Goal: Book appointment/travel/reservation

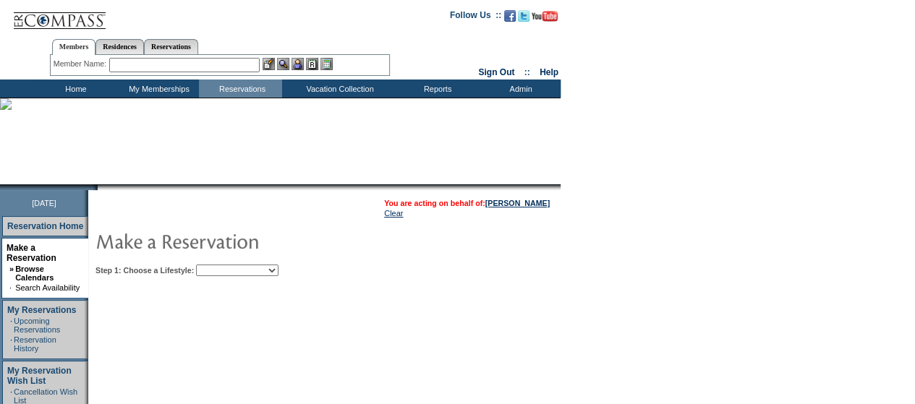
scroll to position [82, 0]
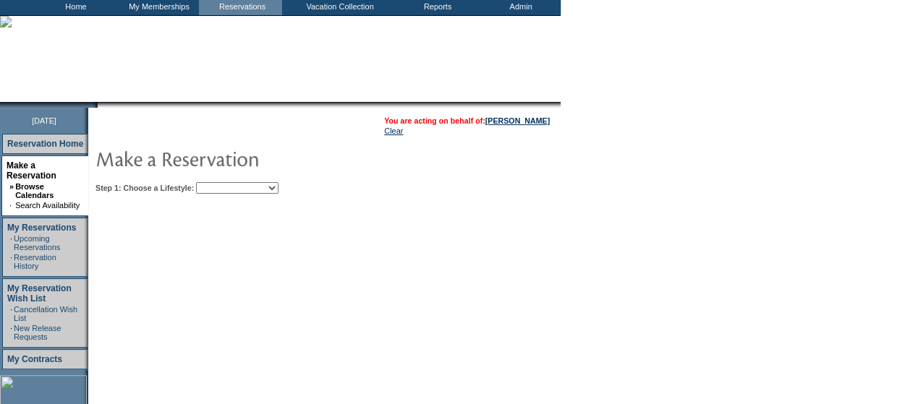
click at [263, 188] on select "Beach Leisure Metropolitan Mountain OIAL for Adventure OIAL for Couples OIAL fo…" at bounding box center [237, 188] width 82 height 12
click at [221, 182] on select "Beach Leisure Metropolitan Mountain OIAL for Adventure OIAL for Couples OIAL fo…" at bounding box center [237, 188] width 82 height 12
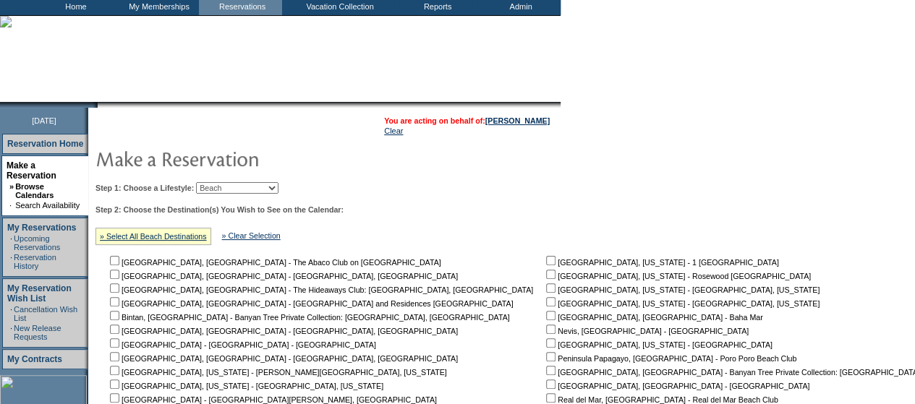
click at [240, 190] on select "Beach Leisure Metropolitan Mountain OIAL for Adventure OIAL for Couples OIAL fo…" at bounding box center [237, 188] width 82 height 12
click at [221, 182] on select "Beach Leisure Metropolitan Mountain OIAL for Adventure OIAL for Couples OIAL fo…" at bounding box center [237, 188] width 82 height 12
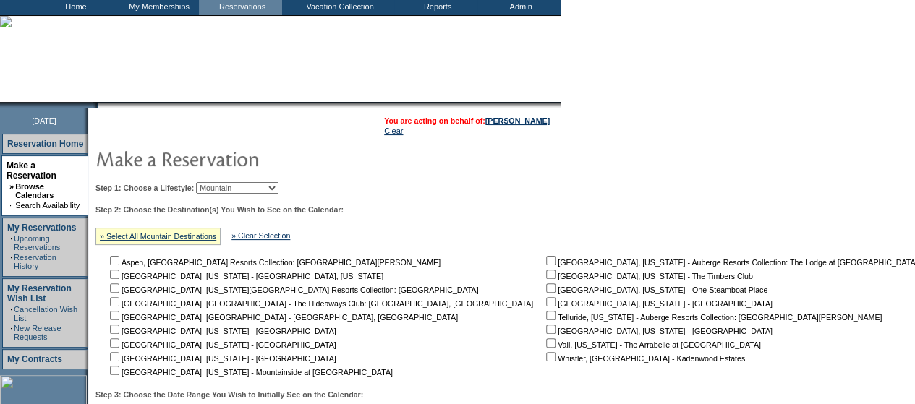
scroll to position [198, 0]
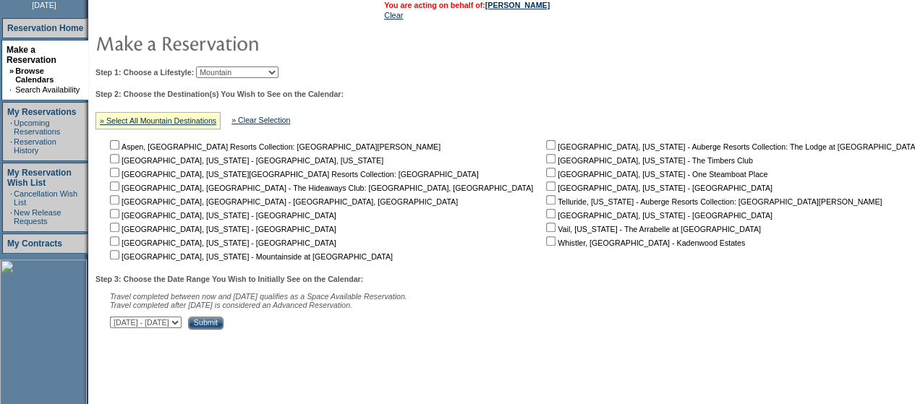
click at [257, 70] on select "Beach Leisure Metropolitan Mountain OIAL for Adventure OIAL for Couples OIAL fo…" at bounding box center [237, 73] width 82 height 12
select select "Metropolitan"
click at [221, 67] on select "Beach Leisure Metropolitan Mountain OIAL for Adventure OIAL for Couples OIAL fo…" at bounding box center [237, 73] width 82 height 12
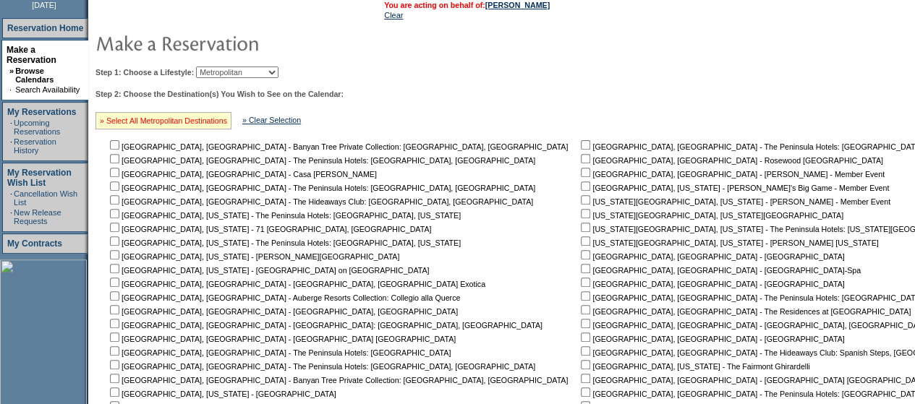
click at [198, 119] on link "» Select All Metropolitan Destinations" at bounding box center [163, 120] width 127 height 9
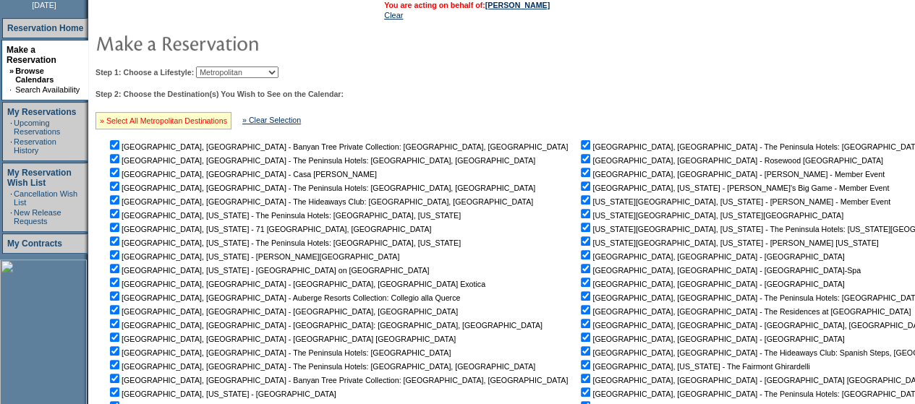
checkbox input "true"
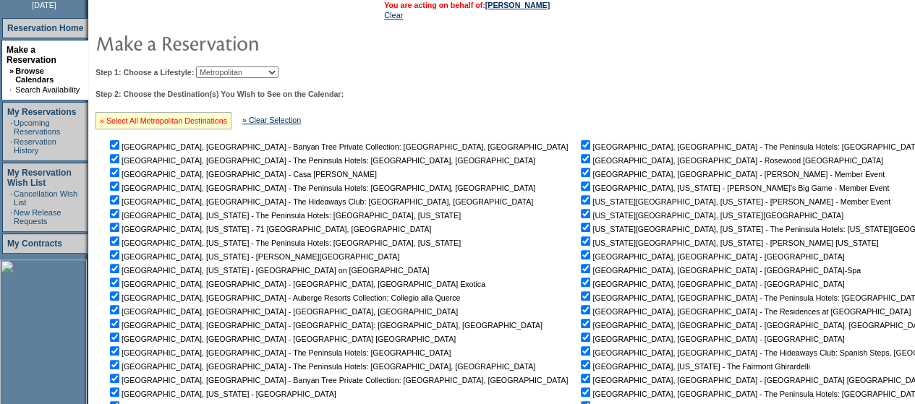
checkbox input "true"
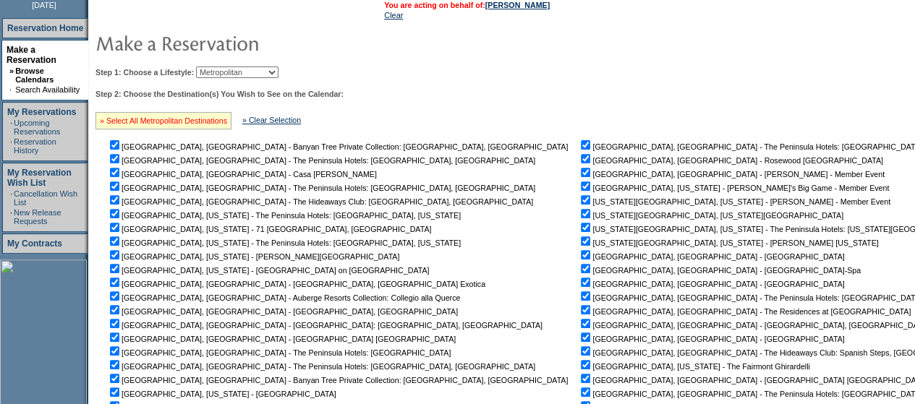
checkbox input "true"
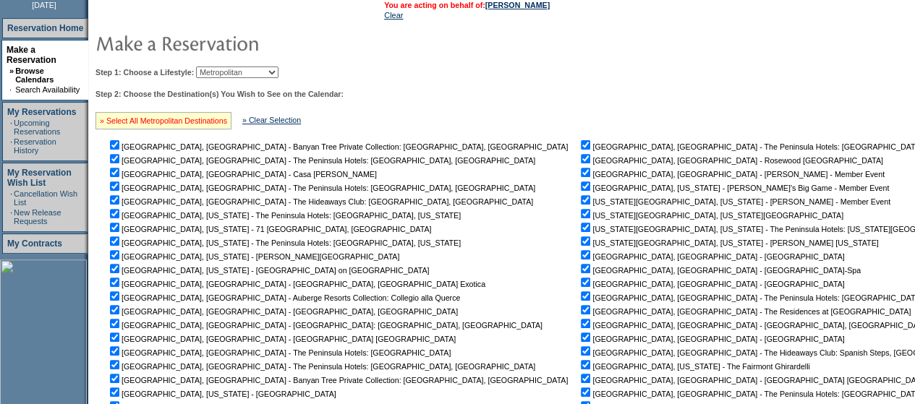
checkbox input "true"
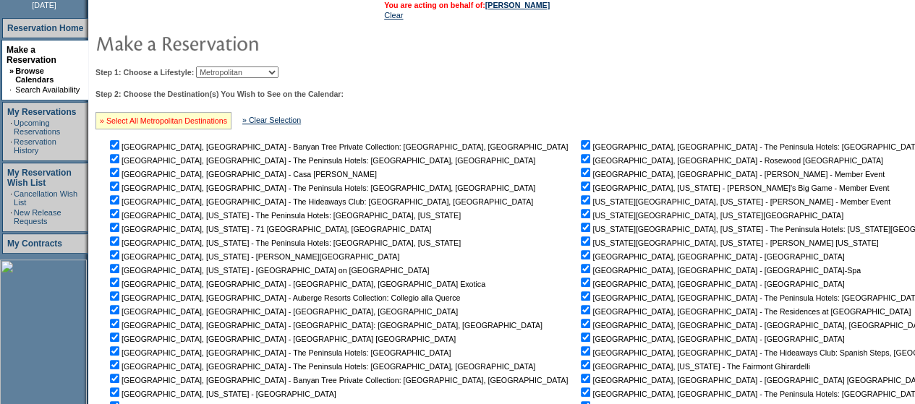
checkbox input "true"
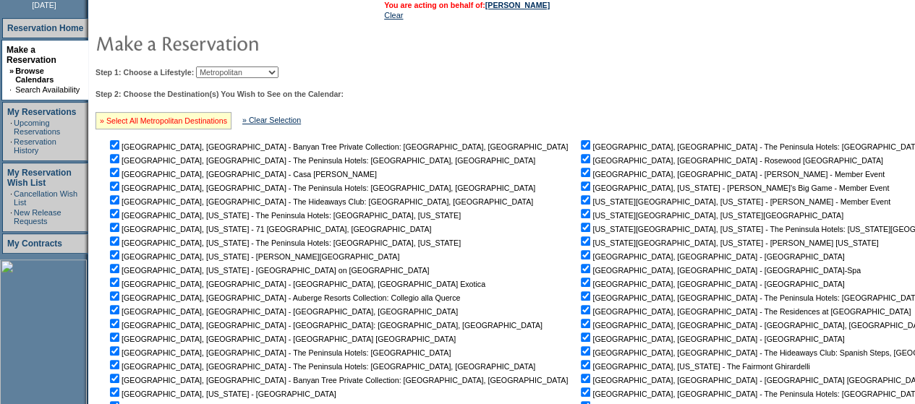
checkbox input "true"
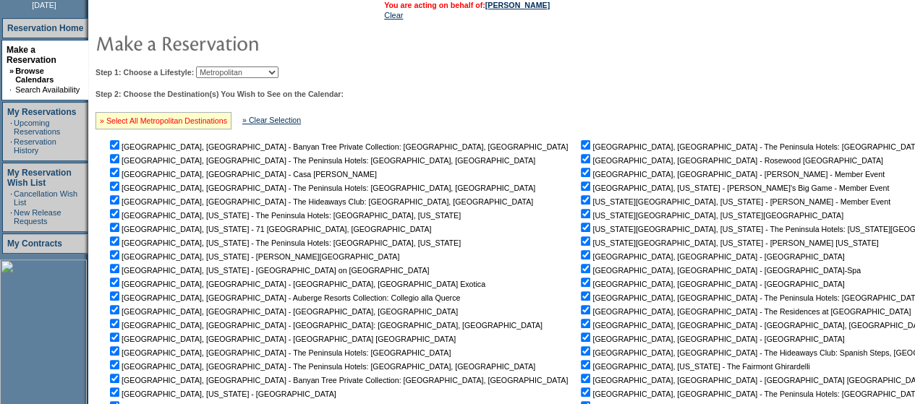
checkbox input "true"
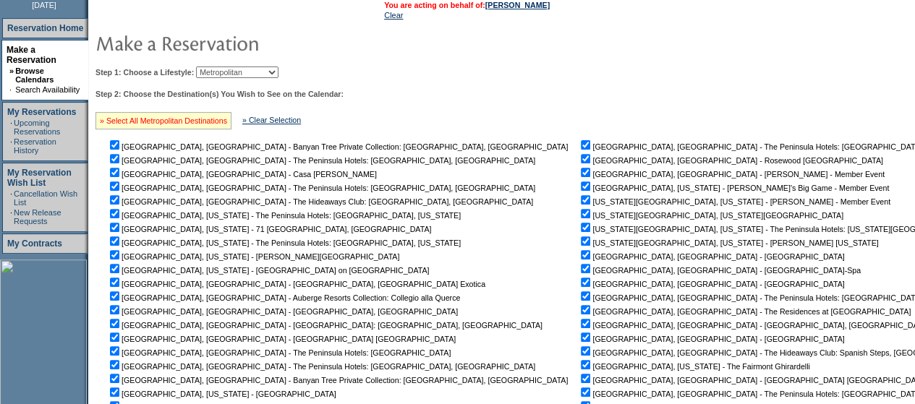
checkbox input "true"
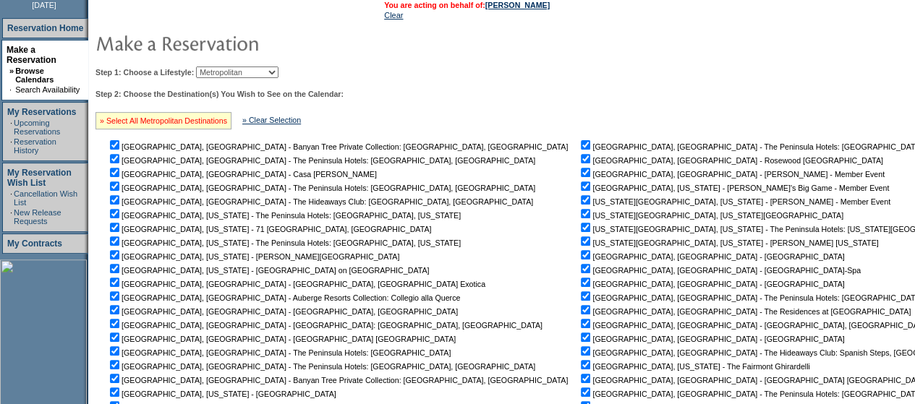
checkbox input "true"
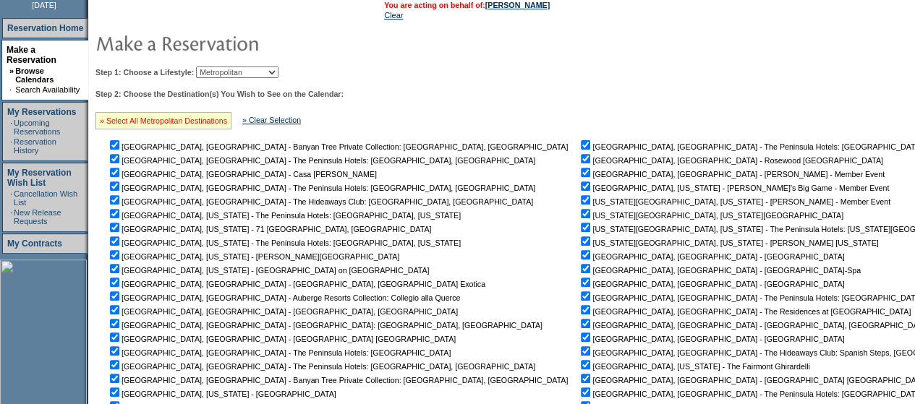
checkbox input "true"
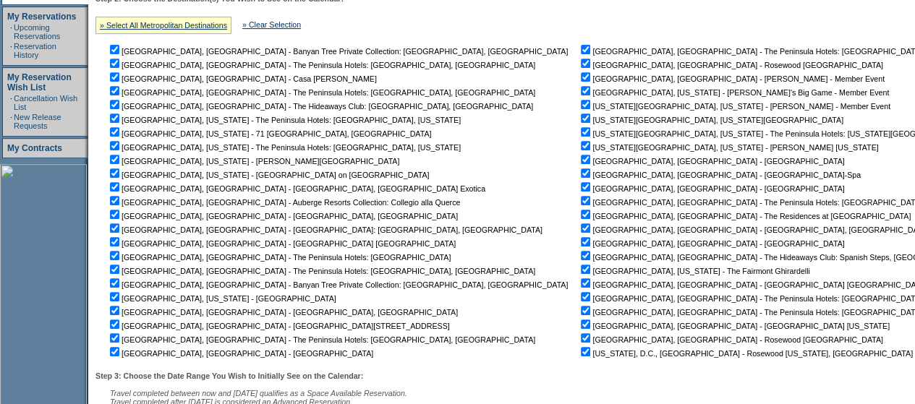
scroll to position [278, 0]
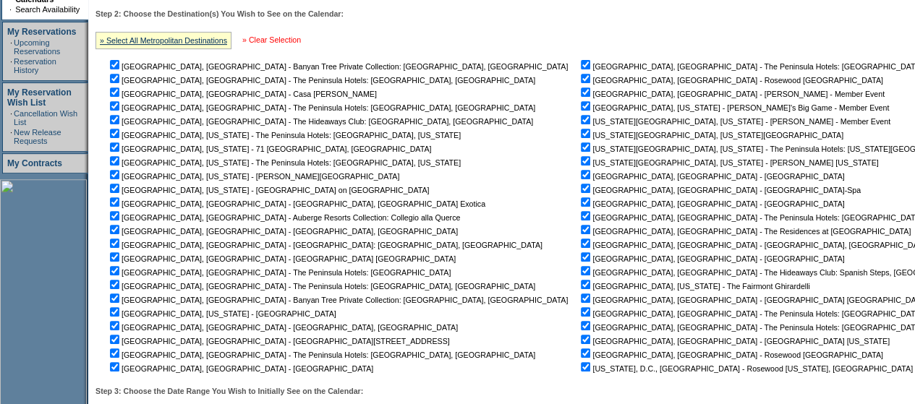
click at [301, 40] on link "» Clear Selection" at bounding box center [271, 39] width 59 height 9
checkbox input "false"
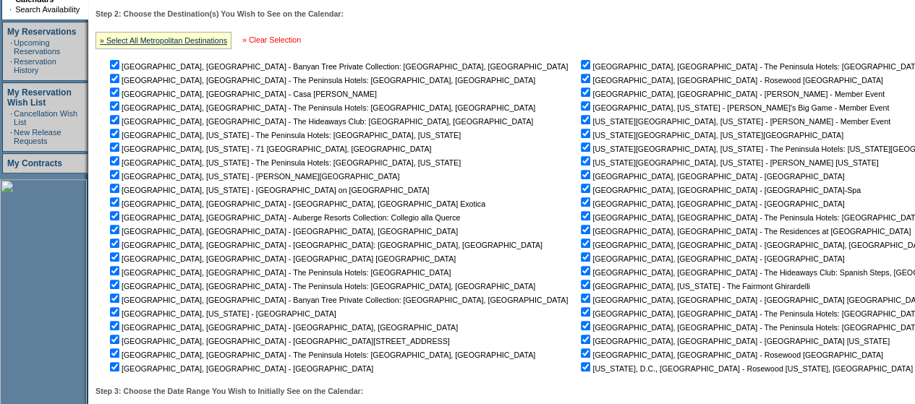
checkbox input "false"
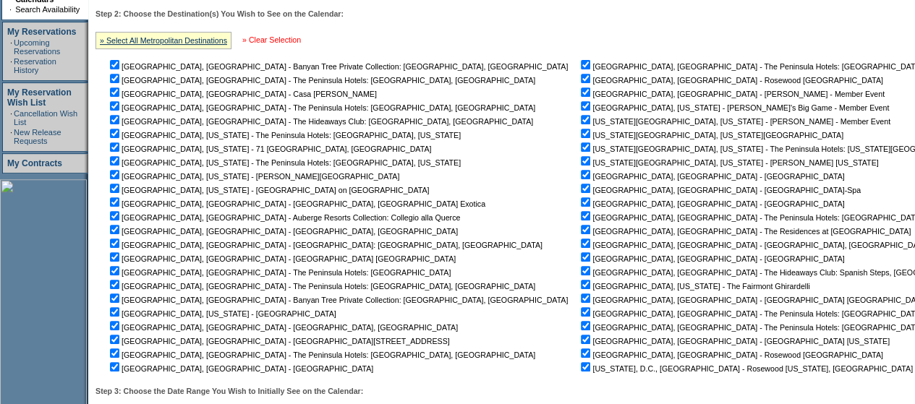
checkbox input "false"
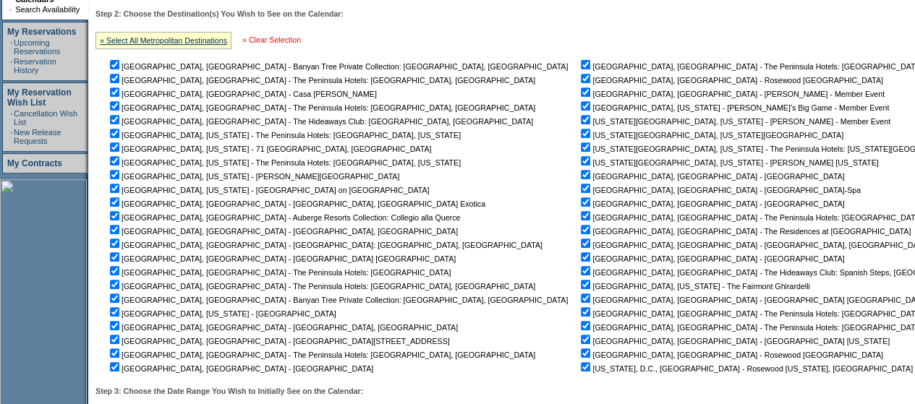
checkbox input "false"
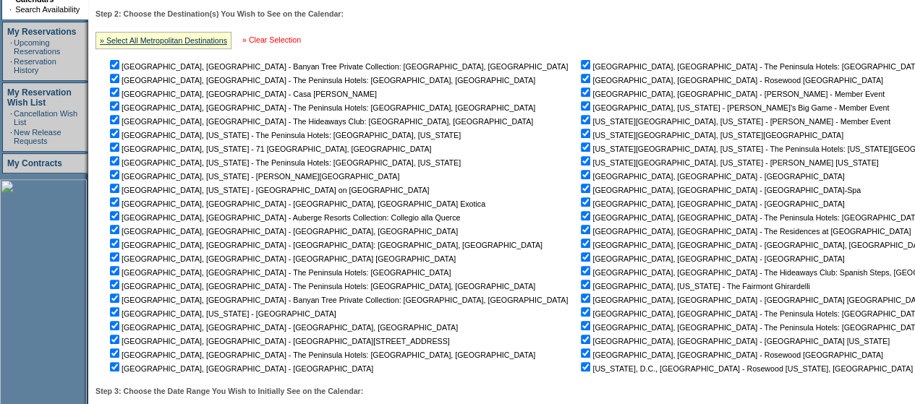
checkbox input "false"
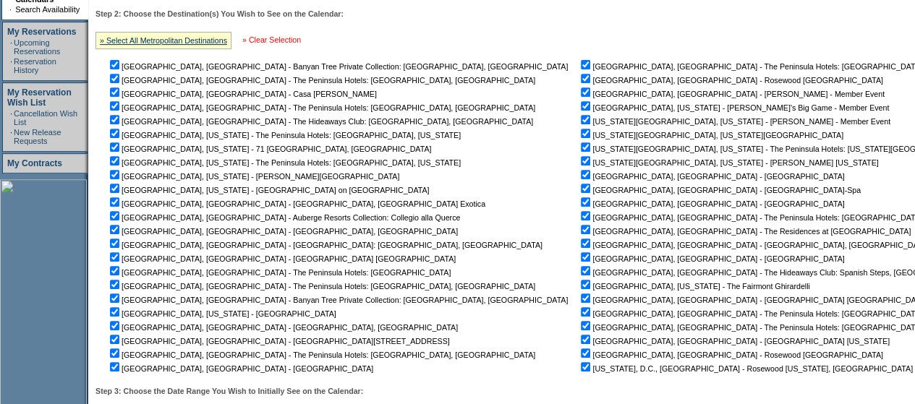
checkbox input "false"
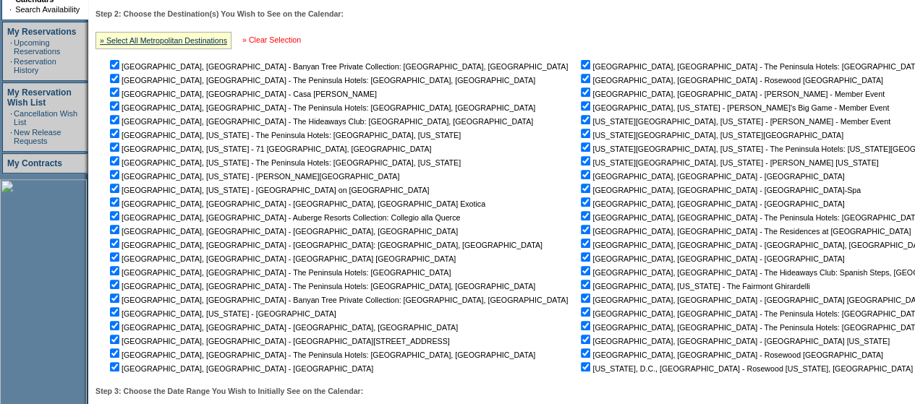
checkbox input "false"
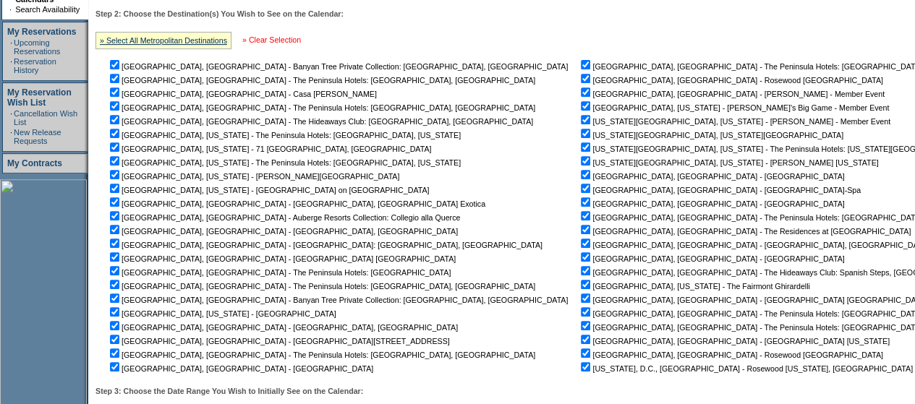
checkbox input "false"
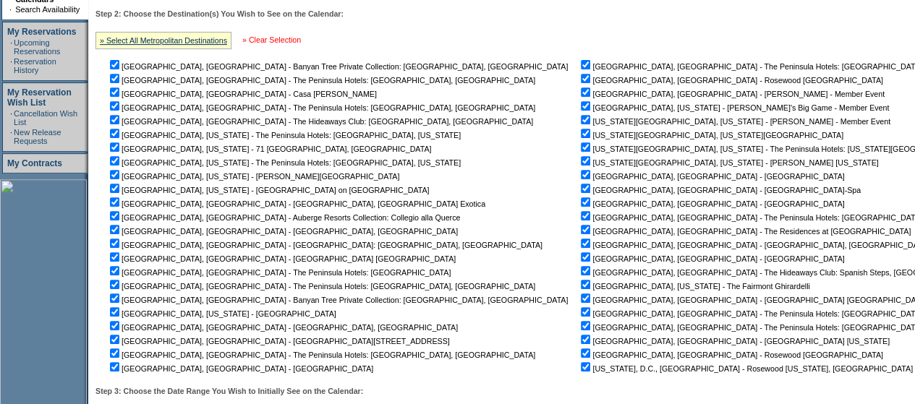
checkbox input "false"
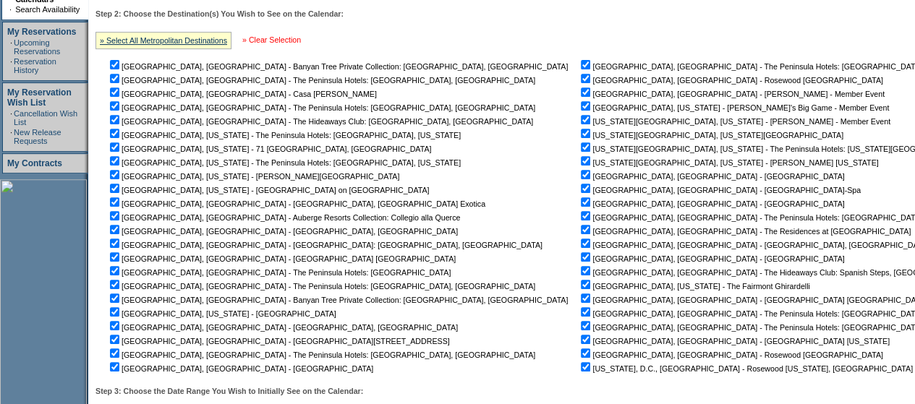
checkbox input "false"
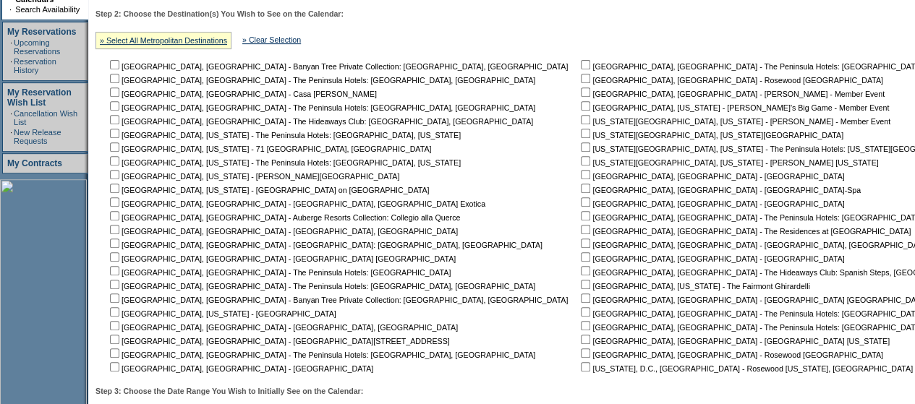
click at [119, 95] on input "checkbox" at bounding box center [114, 91] width 9 height 9
checkbox input "true"
click at [119, 229] on input "checkbox" at bounding box center [114, 229] width 9 height 9
checkbox input "true"
click at [581, 174] on input "checkbox" at bounding box center [585, 174] width 9 height 9
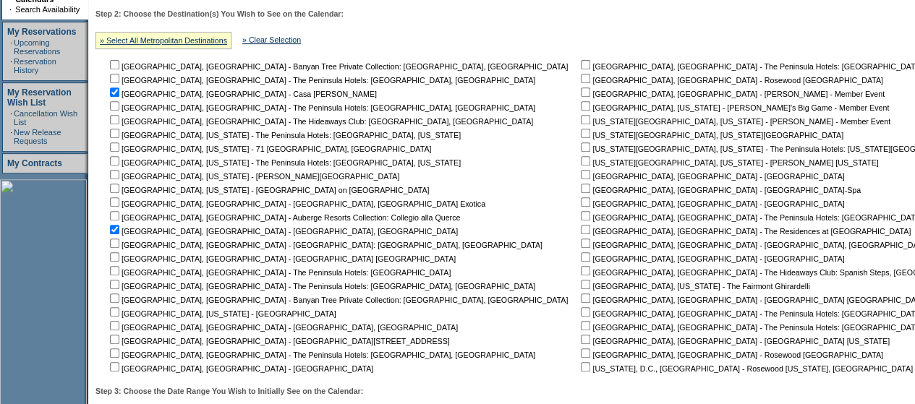
checkbox input "true"
click at [578, 194] on nobr "[GEOGRAPHIC_DATA], [GEOGRAPHIC_DATA] - [GEOGRAPHIC_DATA]-Spa" at bounding box center [719, 190] width 283 height 9
click at [581, 192] on input "checkbox" at bounding box center [585, 188] width 9 height 9
checkbox input "true"
click at [581, 207] on input "checkbox" at bounding box center [585, 201] width 9 height 9
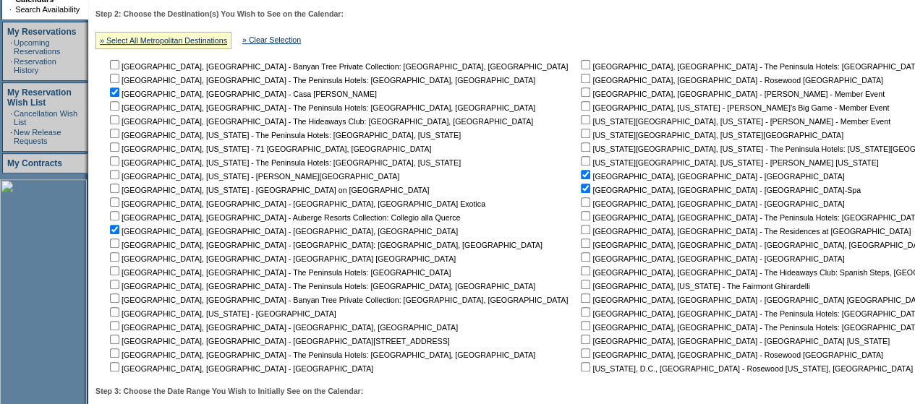
checkbox input "true"
click at [581, 221] on input "checkbox" at bounding box center [585, 215] width 9 height 9
checkbox input "true"
click at [581, 233] on input "checkbox" at bounding box center [585, 229] width 9 height 9
checkbox input "true"
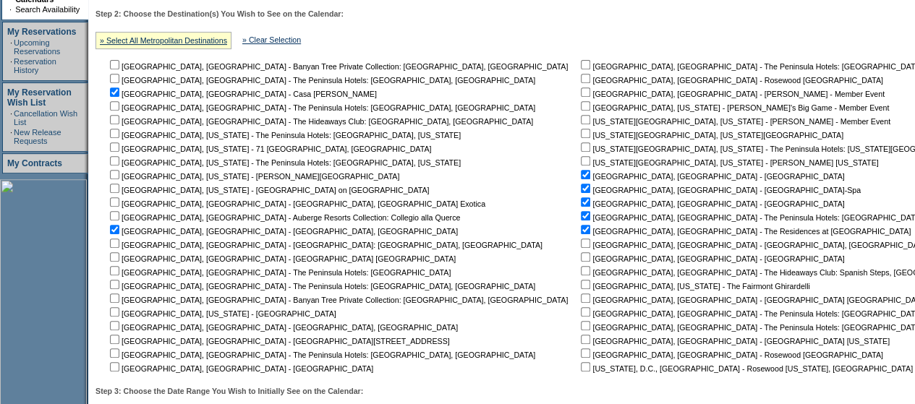
click at [581, 245] on input "checkbox" at bounding box center [585, 243] width 9 height 9
checkbox input "true"
click at [581, 260] on input "checkbox" at bounding box center [585, 256] width 9 height 9
checkbox input "true"
click at [581, 356] on input "checkbox" at bounding box center [585, 353] width 9 height 9
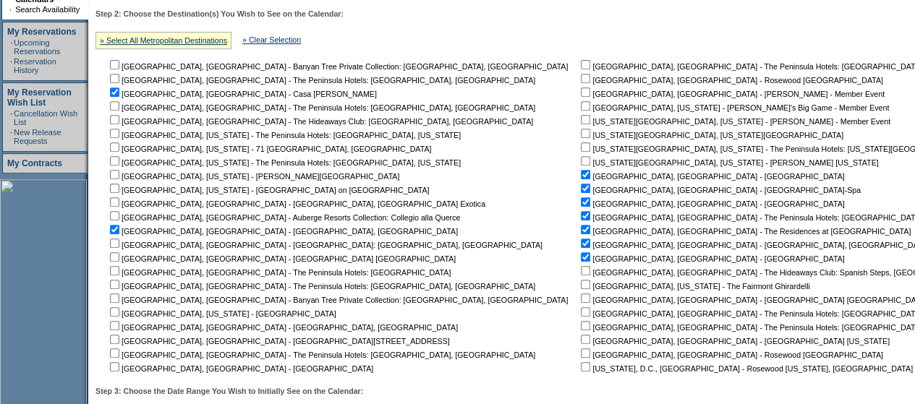
checkbox input "true"
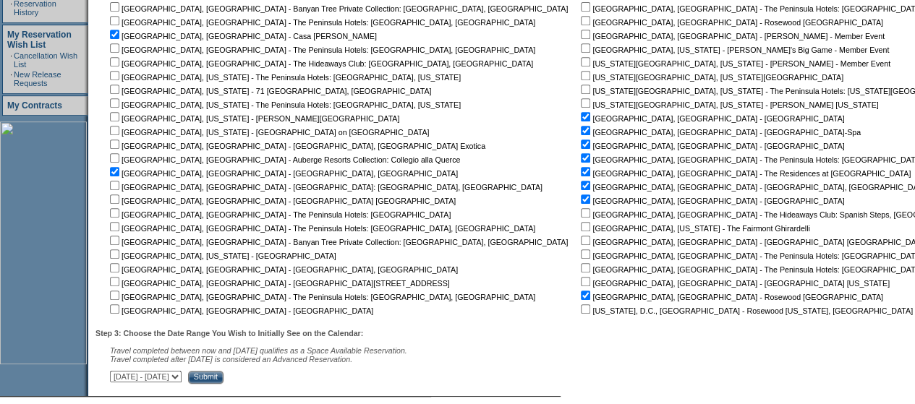
scroll to position [337, 0]
click at [119, 282] on input "checkbox" at bounding box center [114, 280] width 9 height 9
checkbox input "true"
click at [119, 268] on input "checkbox" at bounding box center [114, 266] width 9 height 9
checkbox input "true"
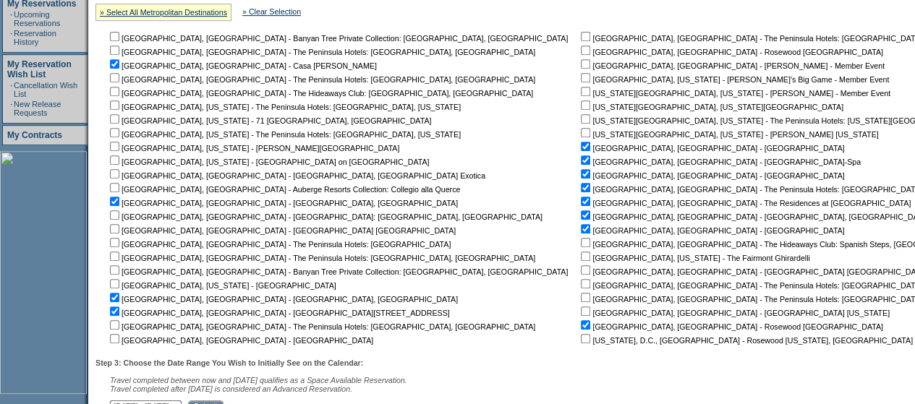
scroll to position [306, 0]
click at [213, 236] on td "[GEOGRAPHIC_DATA], [GEOGRAPHIC_DATA] - Banyan Tree Private Collection: [GEOGRAP…" at bounding box center [341, 188] width 469 height 316
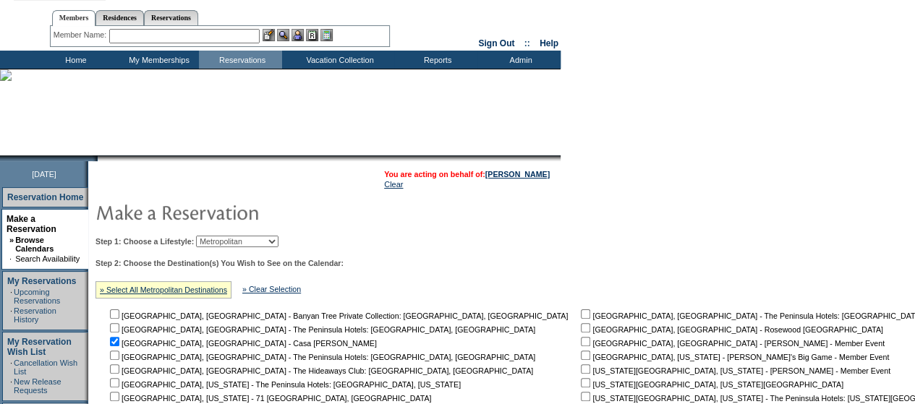
scroll to position [0, 0]
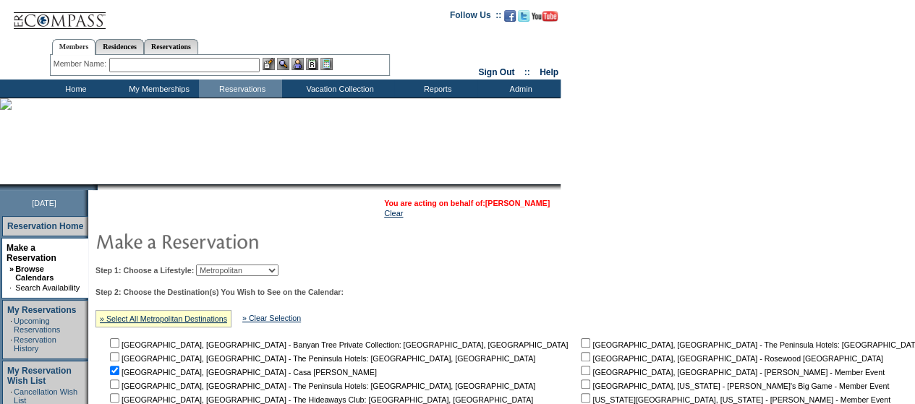
click at [537, 202] on link "[PERSON_NAME]" at bounding box center [517, 203] width 64 height 9
